Goal: Find specific page/section: Find specific page/section

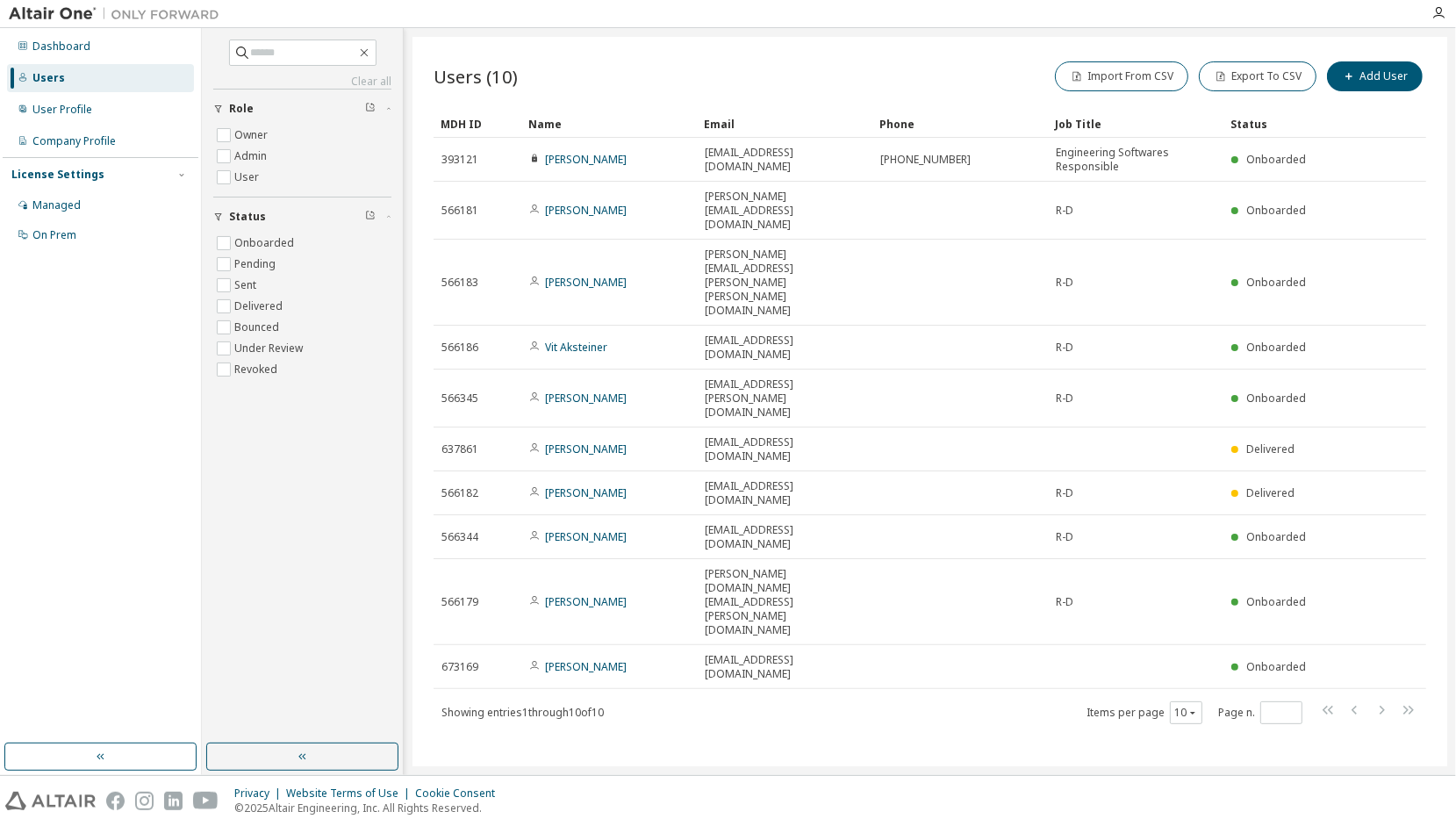
click at [75, 84] on div "Users" at bounding box center [100, 77] width 187 height 28
click at [65, 108] on div "User Profile" at bounding box center [63, 109] width 60 height 14
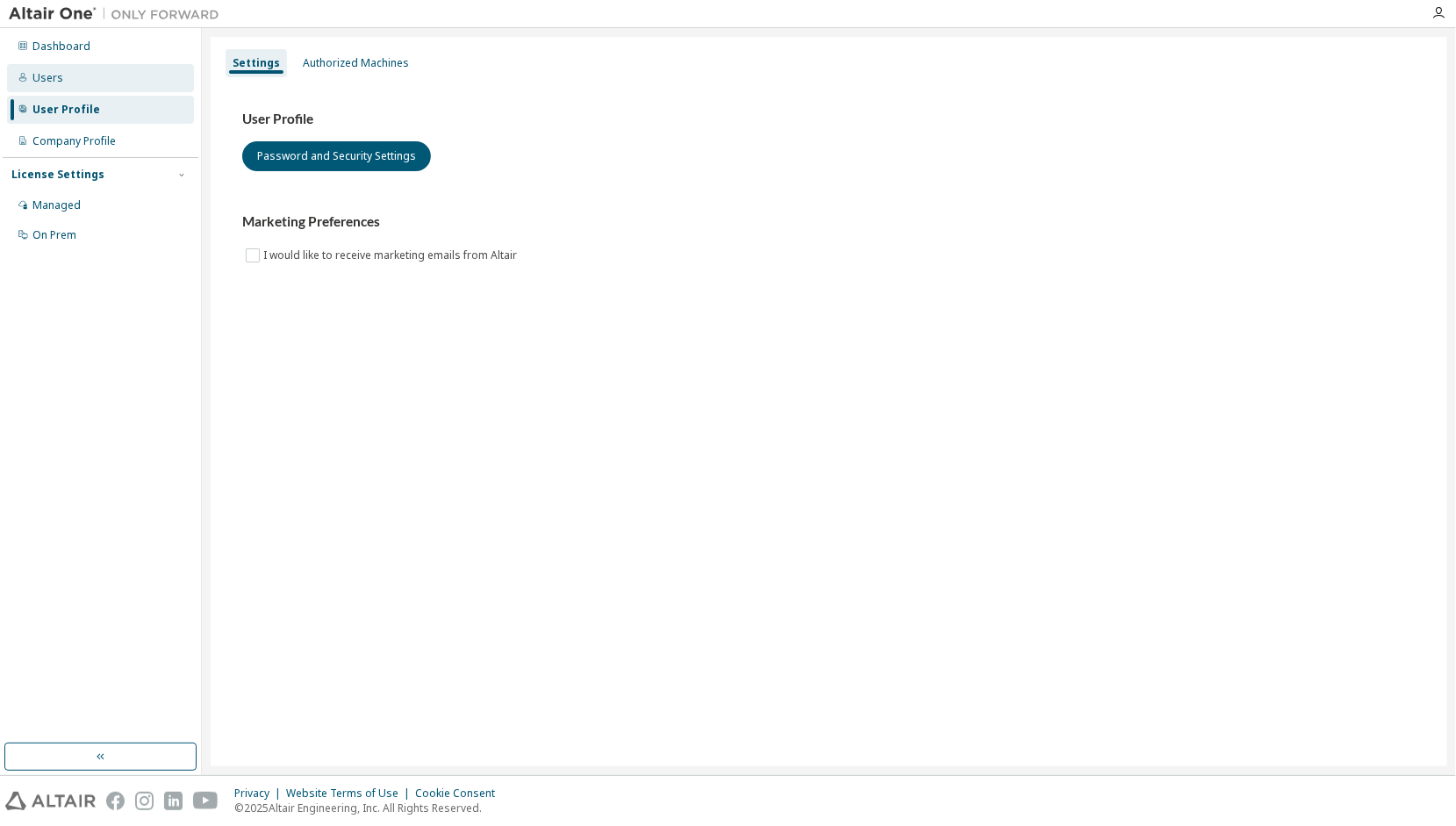
click at [88, 74] on div "Users" at bounding box center [100, 77] width 187 height 28
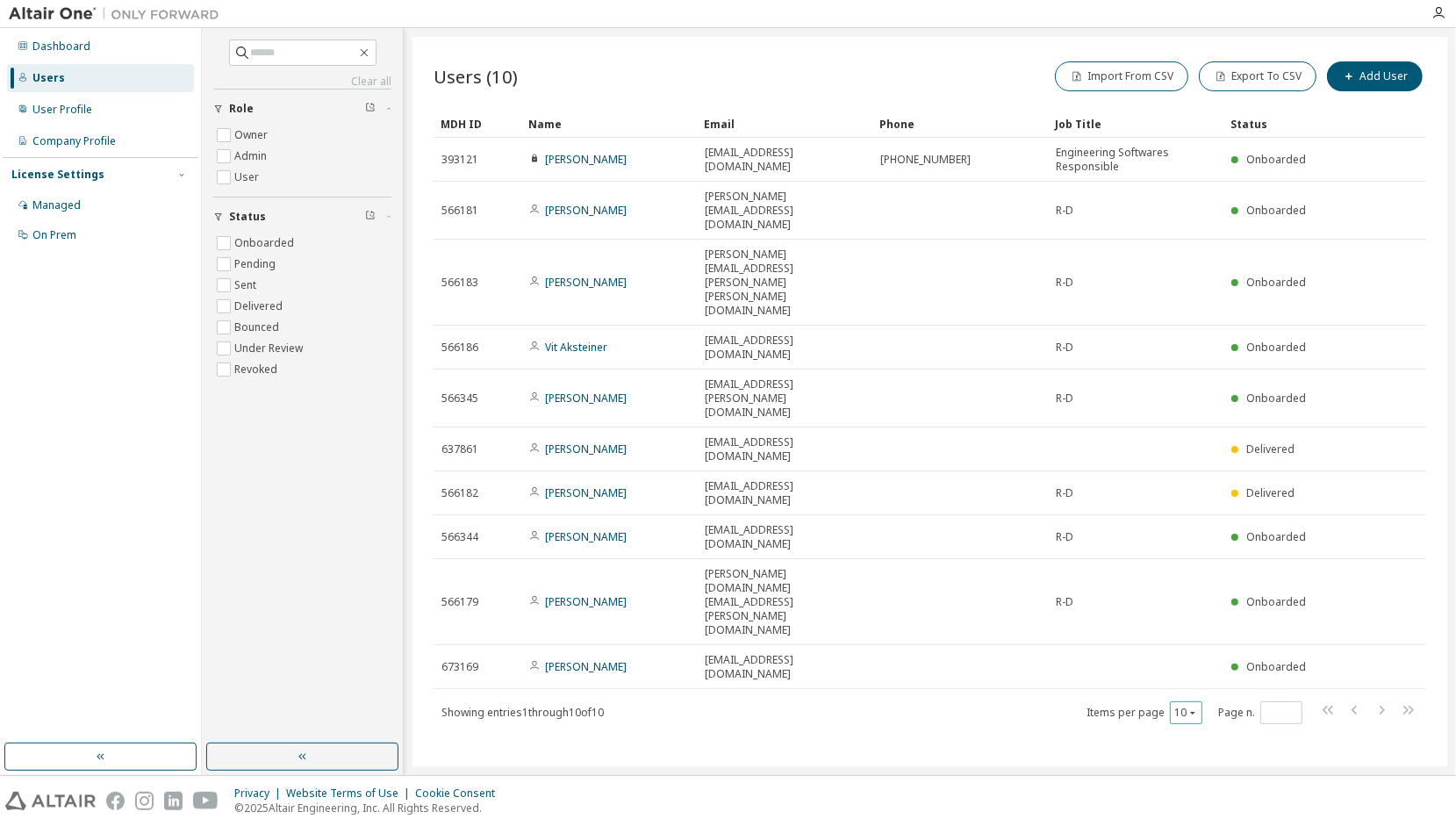
click at [1189, 707] on icon "button" at bounding box center [1193, 712] width 11 height 11
click at [1214, 582] on div "100" at bounding box center [1242, 580] width 140 height 21
click at [895, 656] on div "Users (10) Import From CSV Export To CSV Add User Clear Load Save Save As Field…" at bounding box center [930, 401] width 1035 height 729
click at [737, 641] on div "Users (10) Import From CSV Export To CSV Add User Clear Load Save Save As Field…" at bounding box center [930, 401] width 1035 height 729
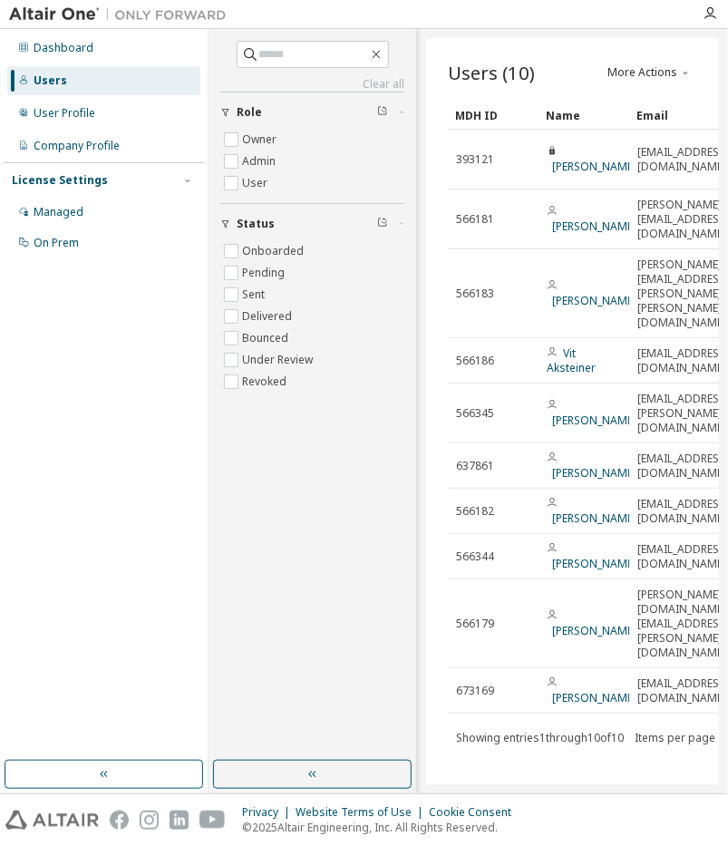
click at [149, 549] on div "Dashboard Users User Profile Company Profile License Settings Managed On Prem" at bounding box center [104, 395] width 202 height 726
